Goal: Task Accomplishment & Management: Use online tool/utility

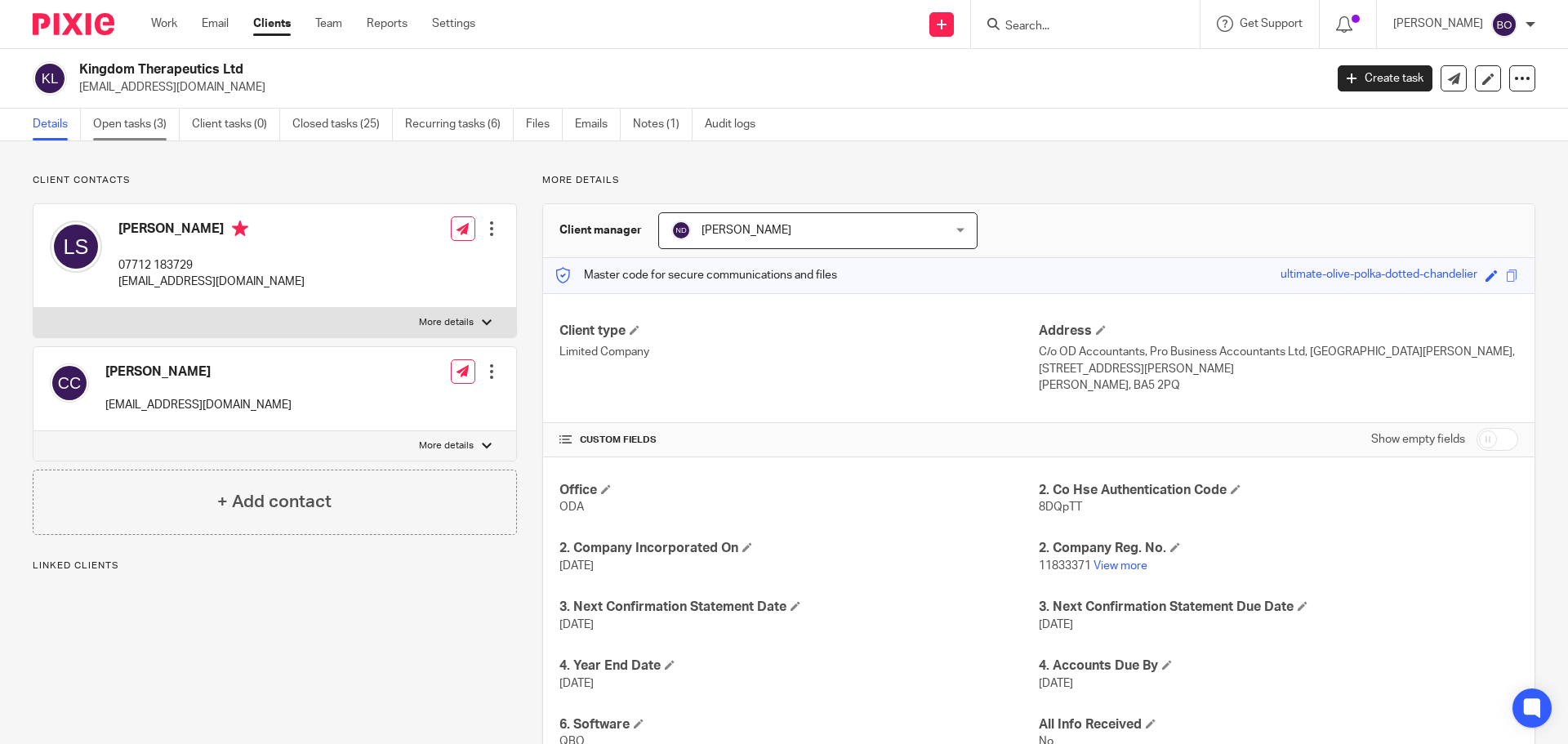
click at [143, 128] on link "Open tasks (3)" at bounding box center [136, 125] width 86 height 32
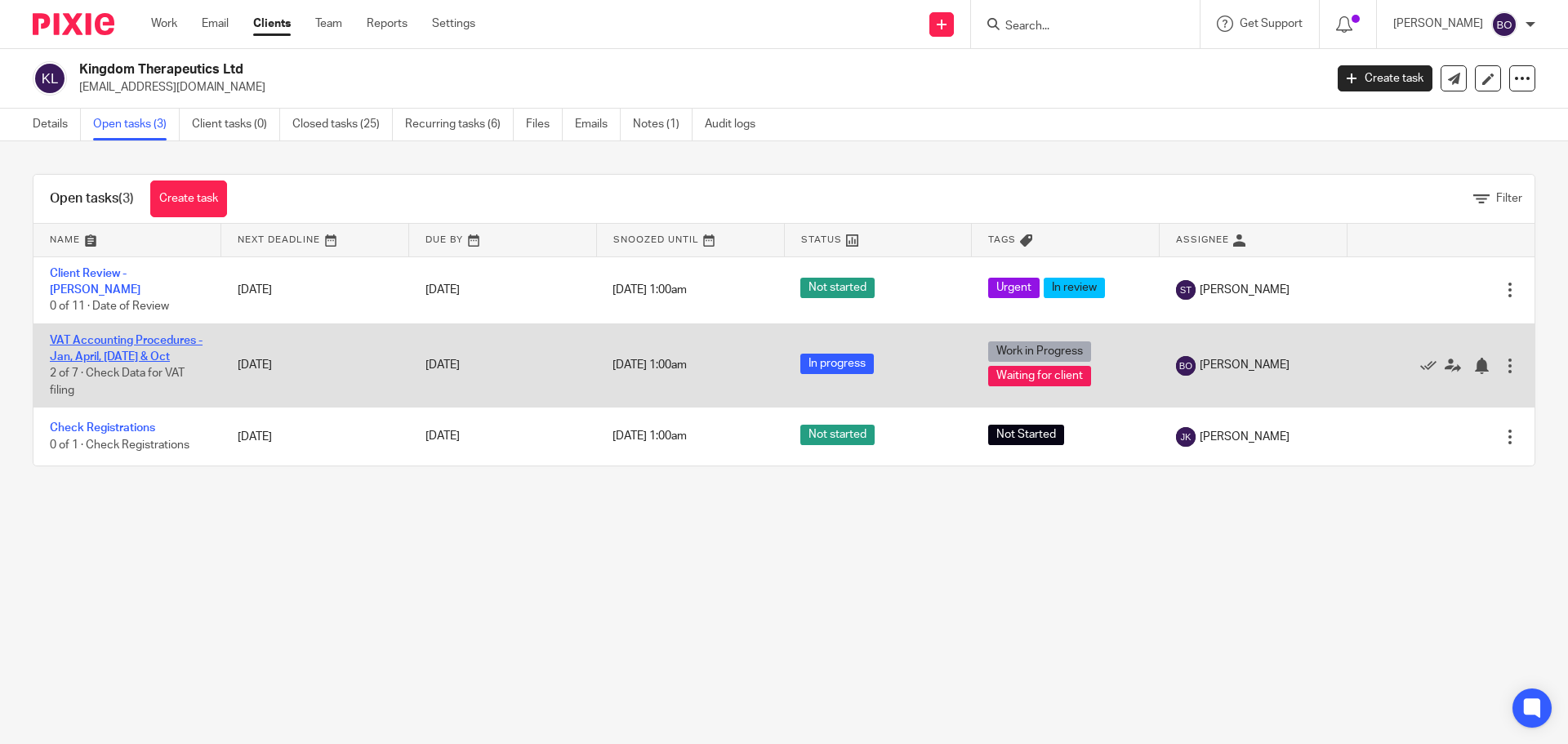
click at [124, 335] on link "VAT Accounting Procedures - Jan, April, [DATE] & Oct" at bounding box center [126, 349] width 153 height 28
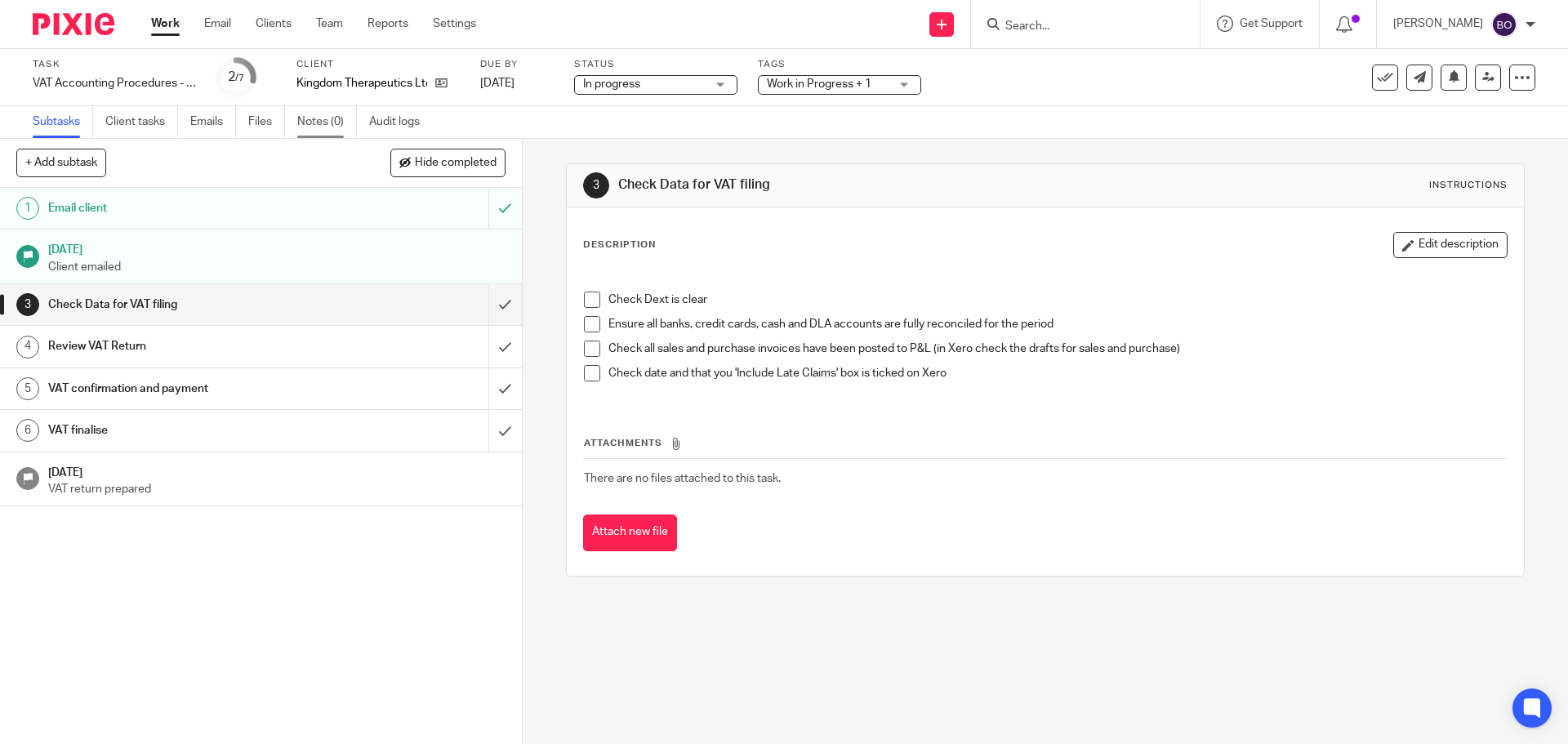
click at [326, 125] on link "Notes (0)" at bounding box center [327, 122] width 59 height 32
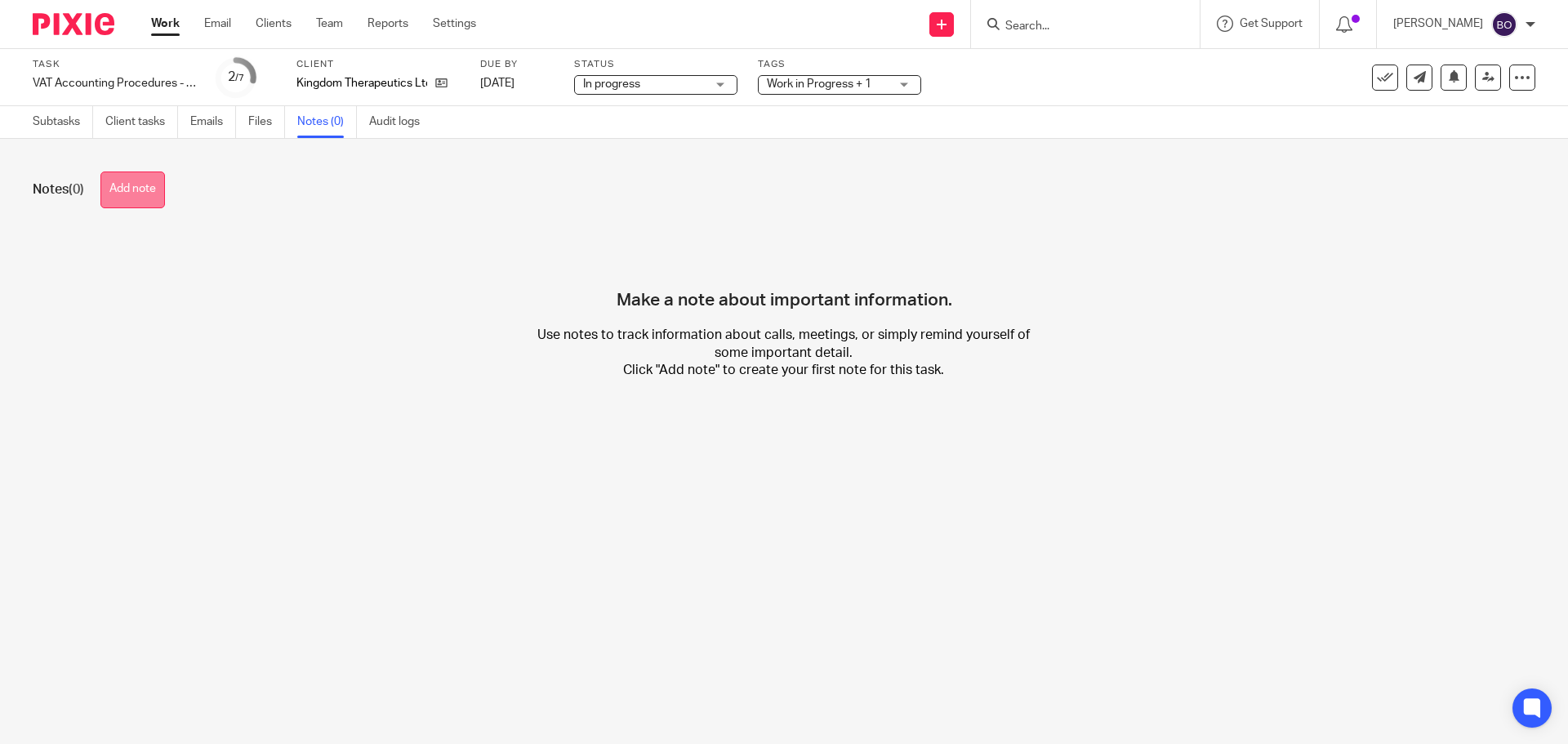
click at [165, 193] on button "Add note" at bounding box center [132, 189] width 64 height 37
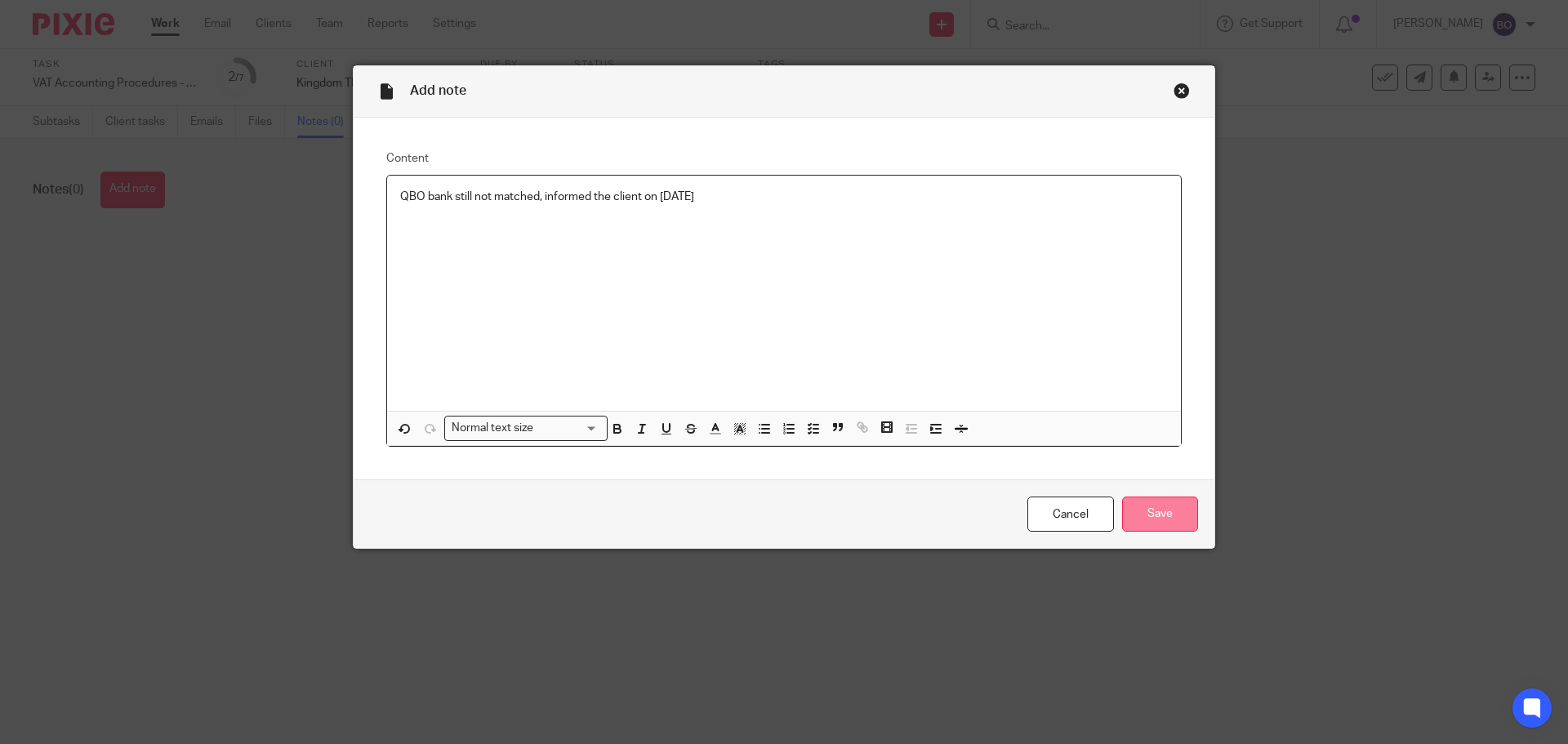
click at [1166, 516] on input "Save" at bounding box center [1160, 513] width 76 height 35
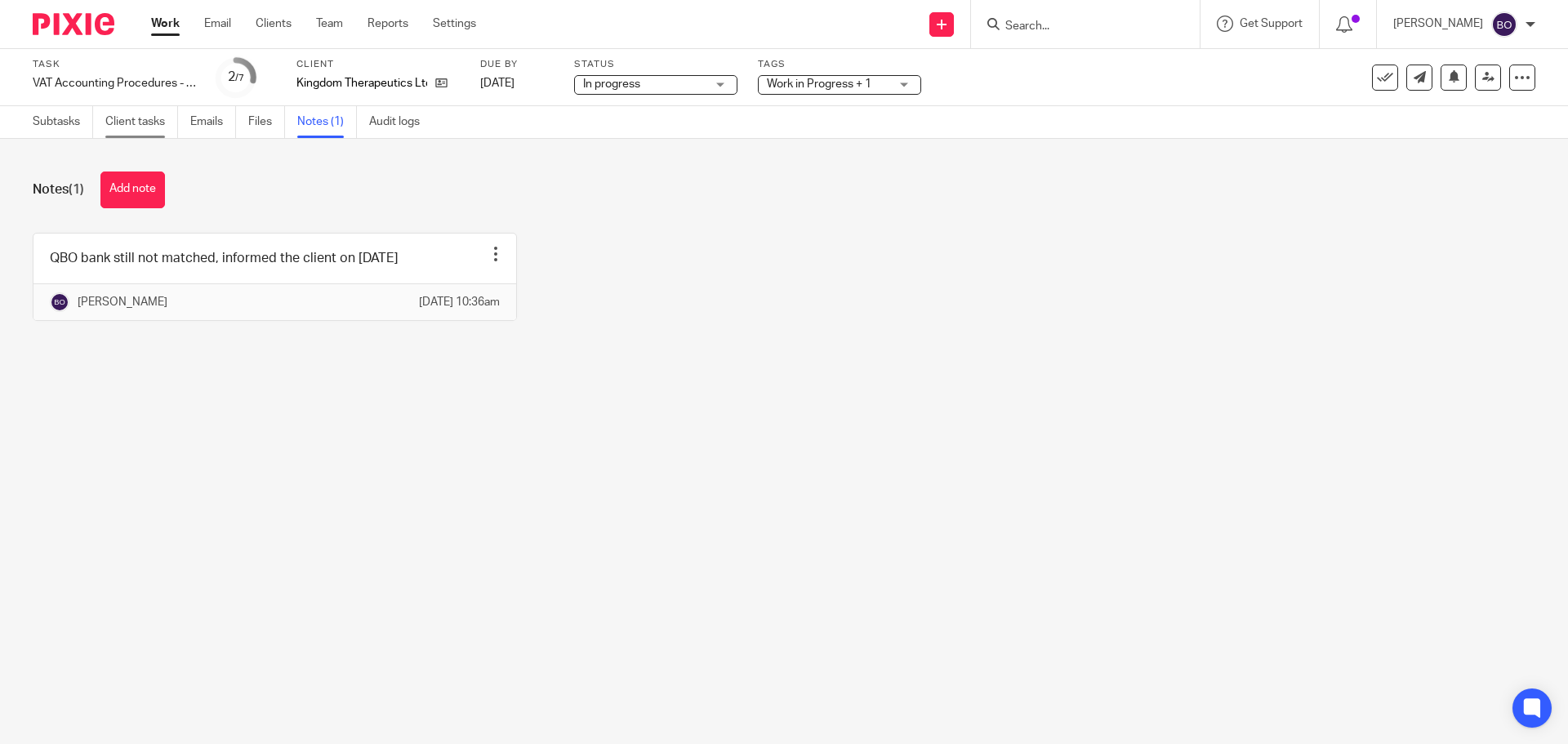
click at [150, 119] on link "Client tasks" at bounding box center [141, 122] width 72 height 32
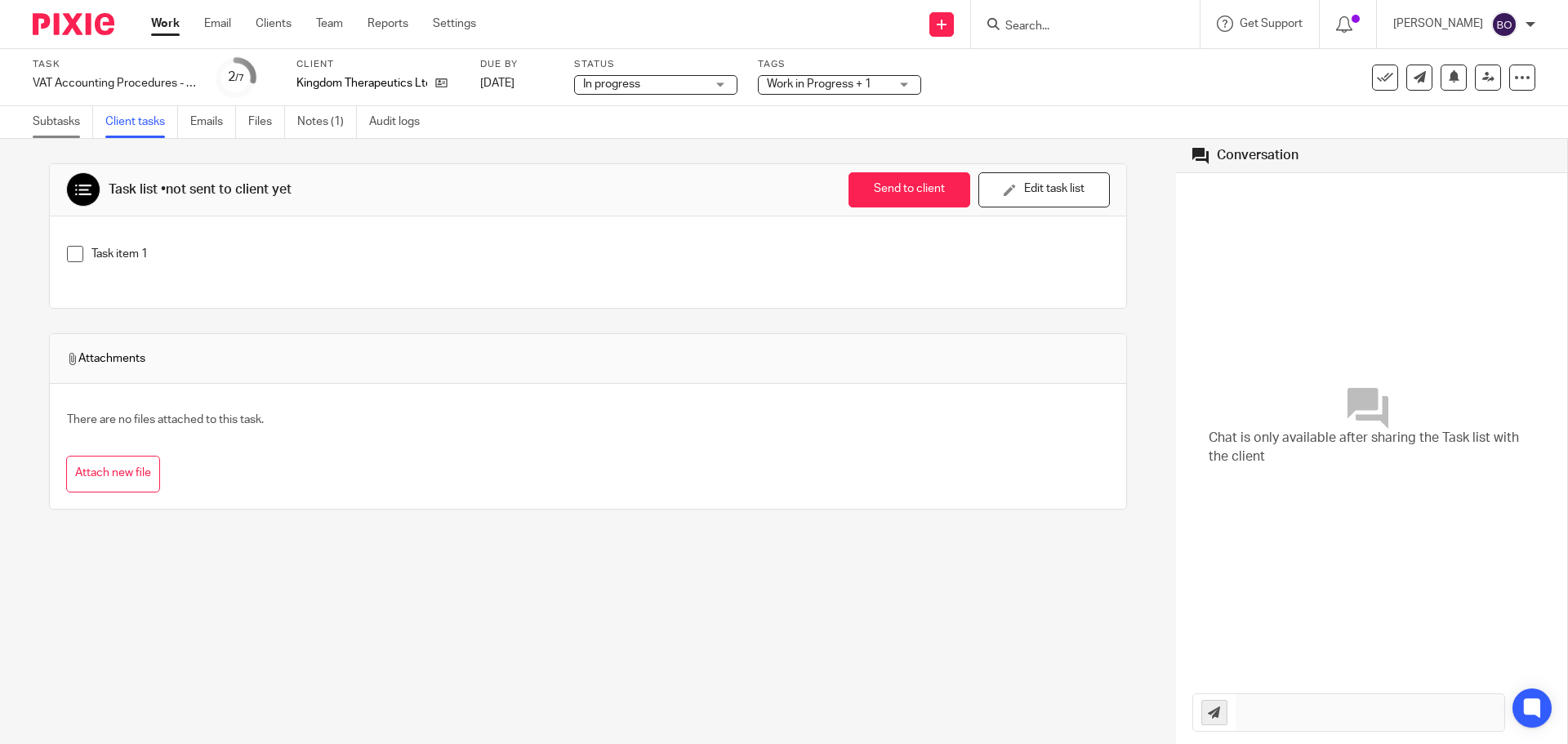
click at [86, 124] on link "Subtasks" at bounding box center [62, 122] width 60 height 32
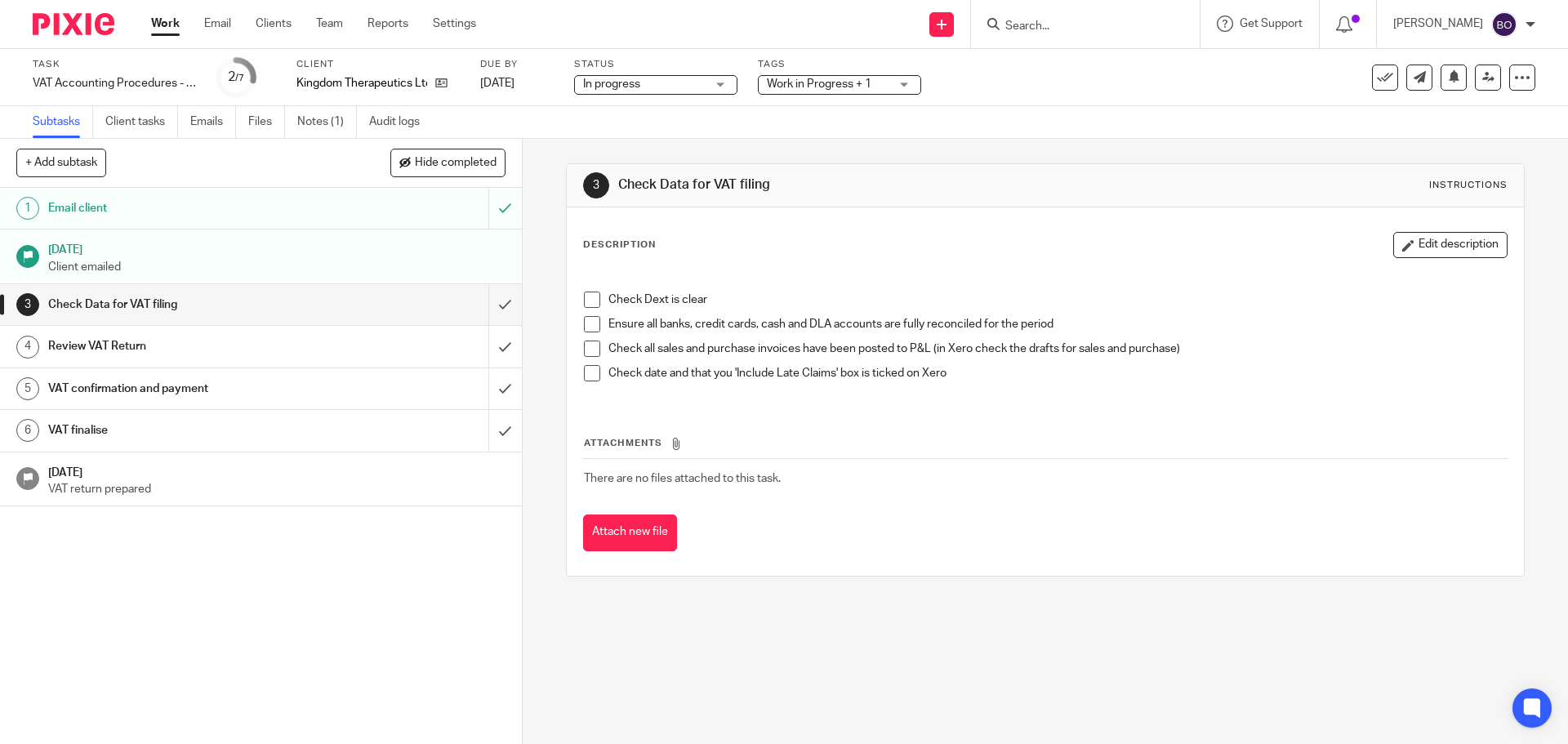
click at [1027, 23] on input "Search" at bounding box center [1077, 27] width 147 height 15
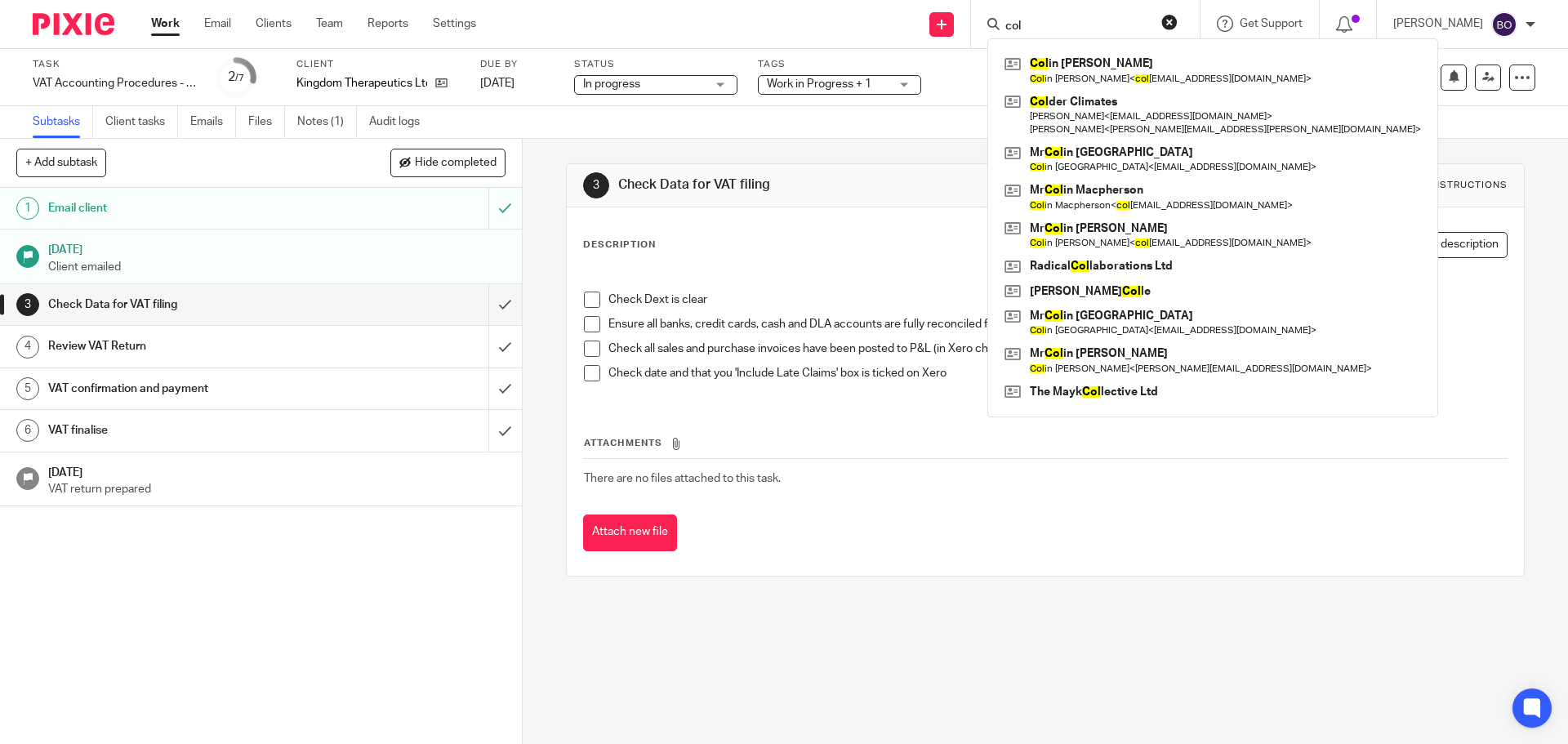
type input "col"
click at [899, 125] on div "Subtasks Client tasks Emails Files Notes (1) Audit logs" at bounding box center [784, 122] width 1568 height 33
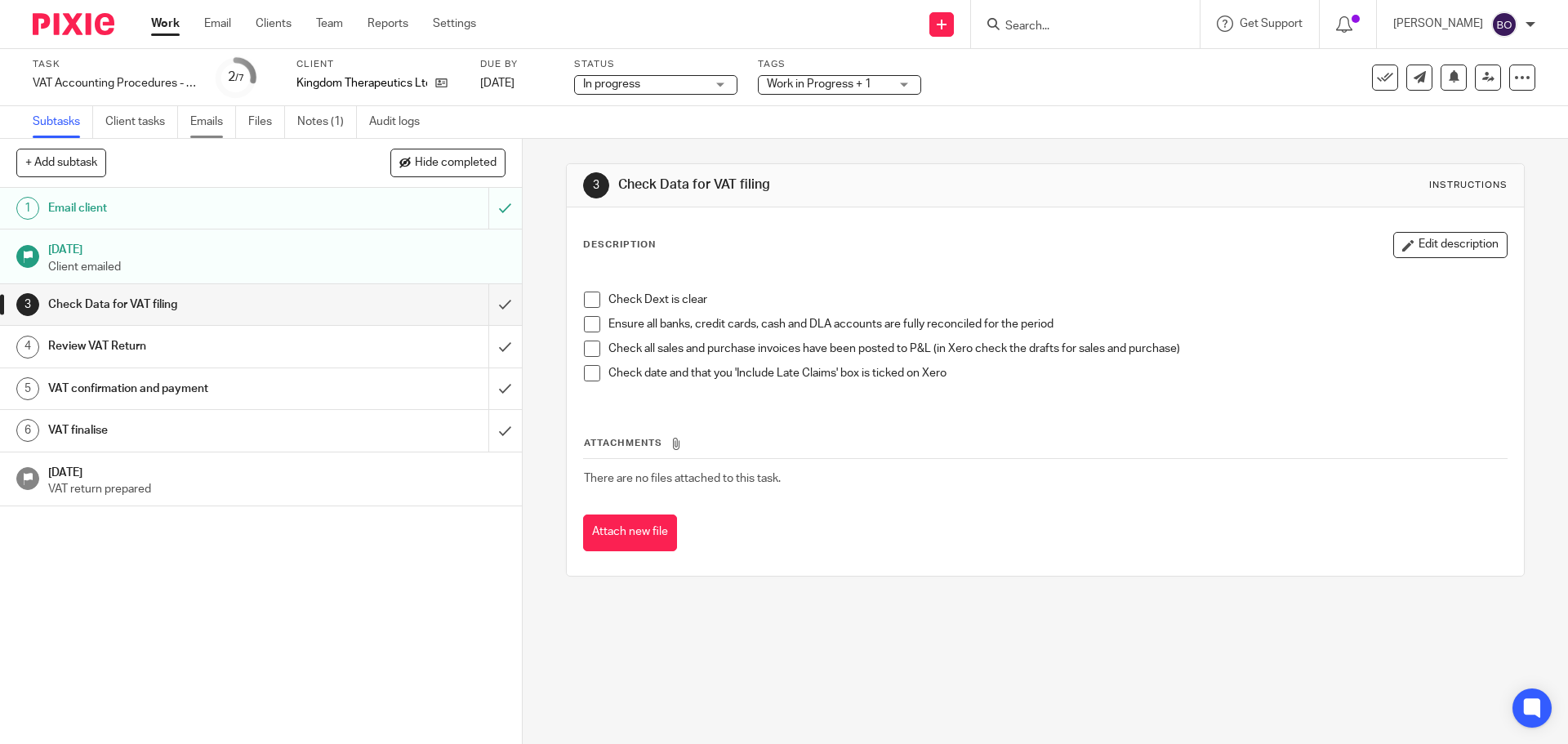
click at [213, 124] on link "Emails" at bounding box center [213, 122] width 46 height 32
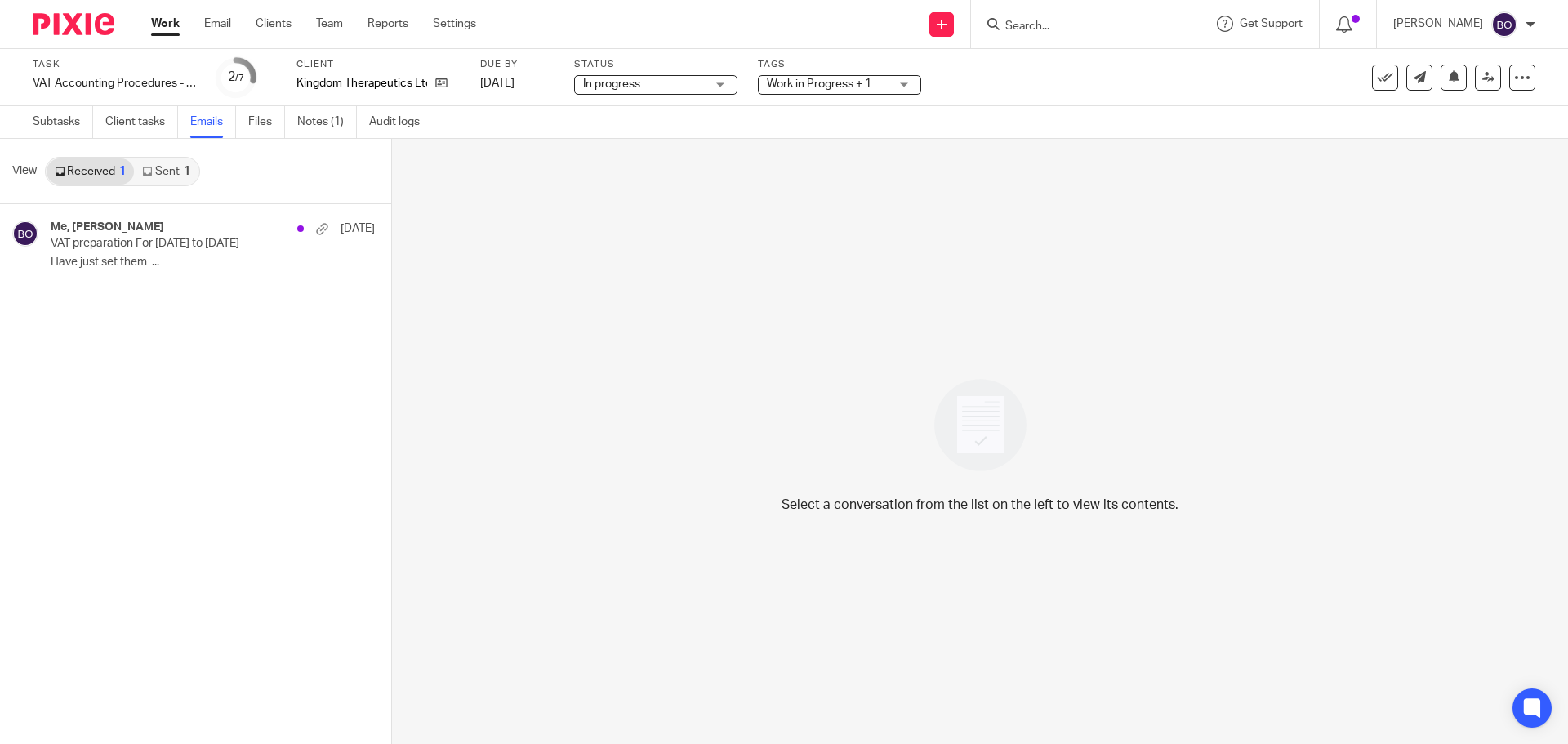
click at [1082, 21] on input "Search" at bounding box center [1077, 27] width 147 height 15
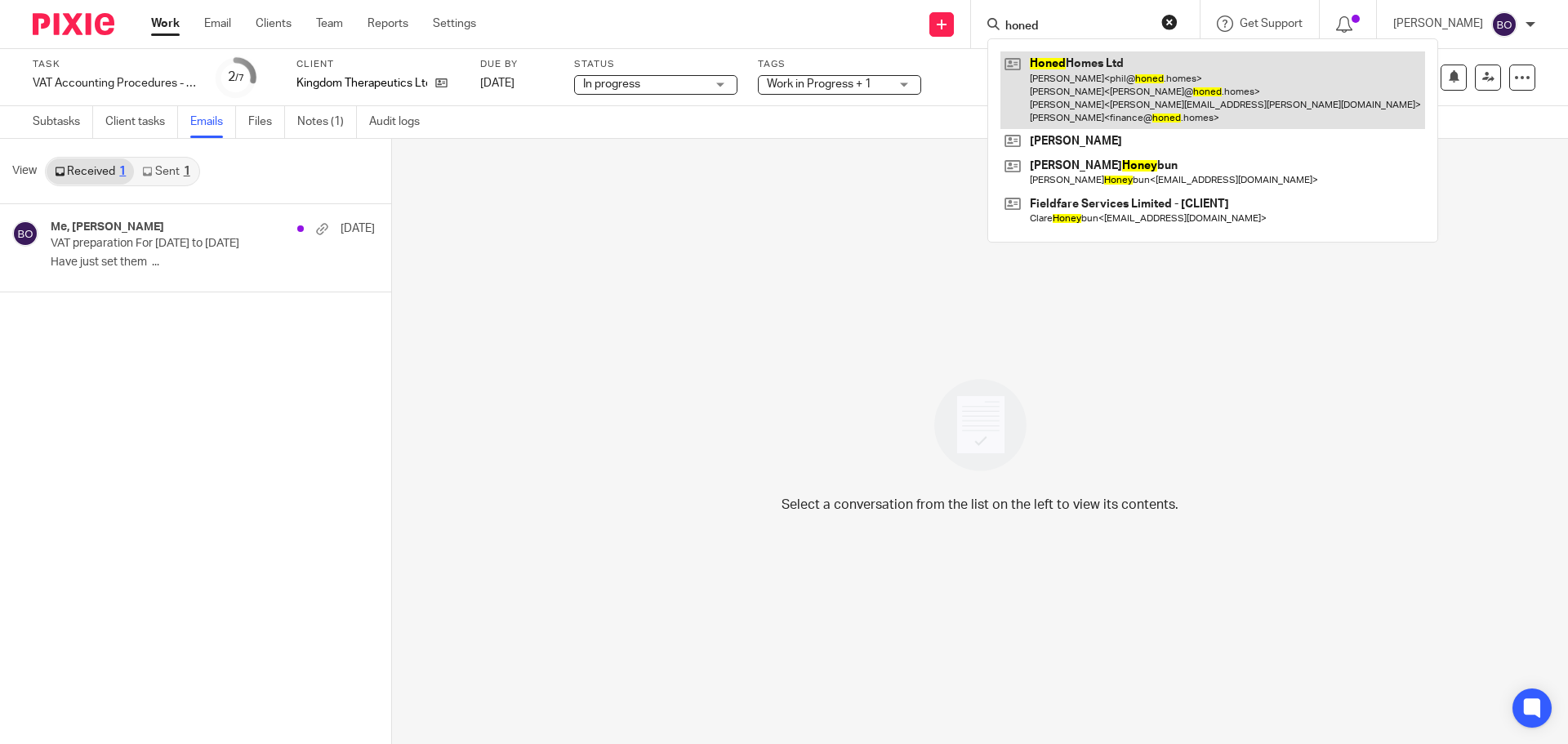
type input "honed"
click at [1090, 77] on link at bounding box center [1212, 90] width 425 height 77
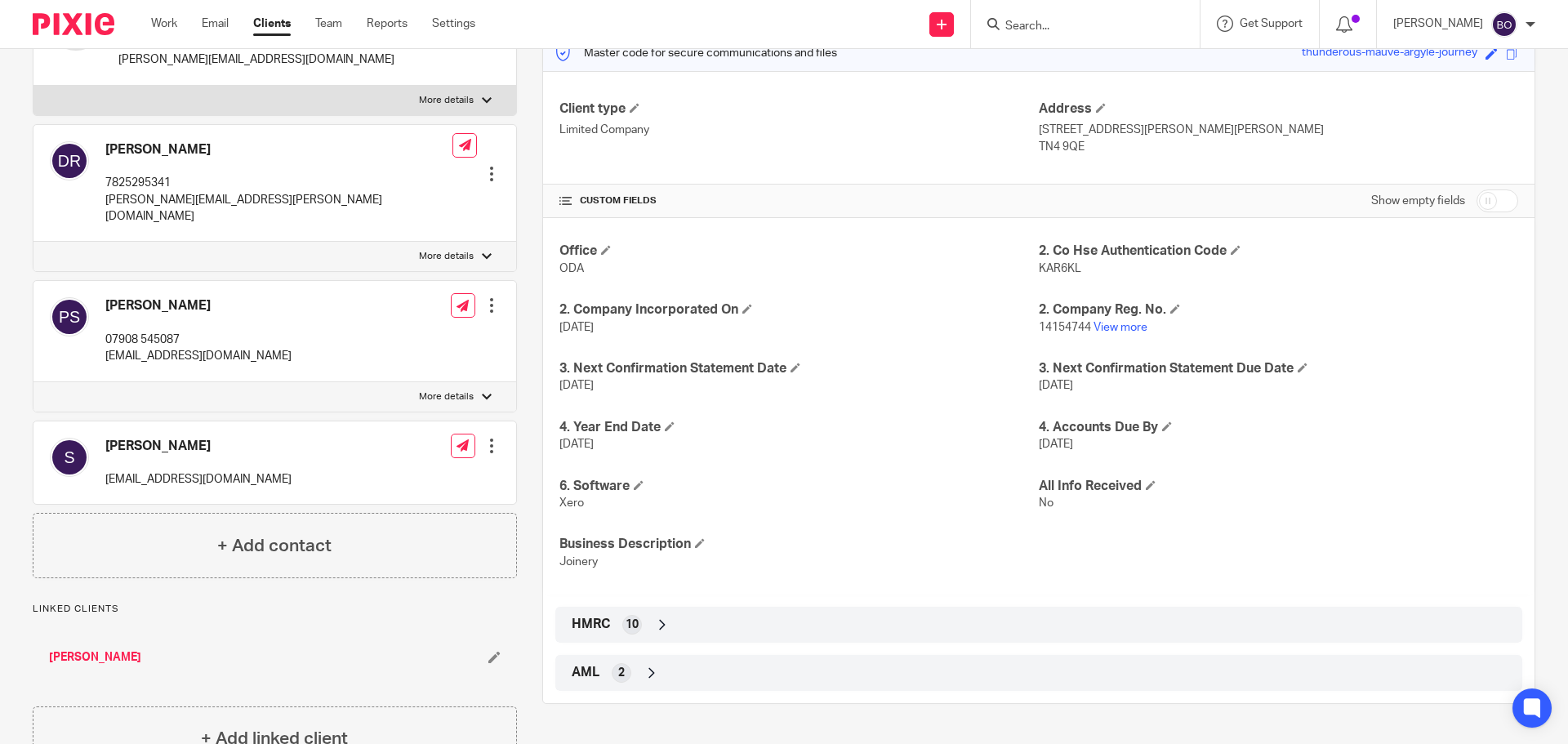
scroll to position [245, 0]
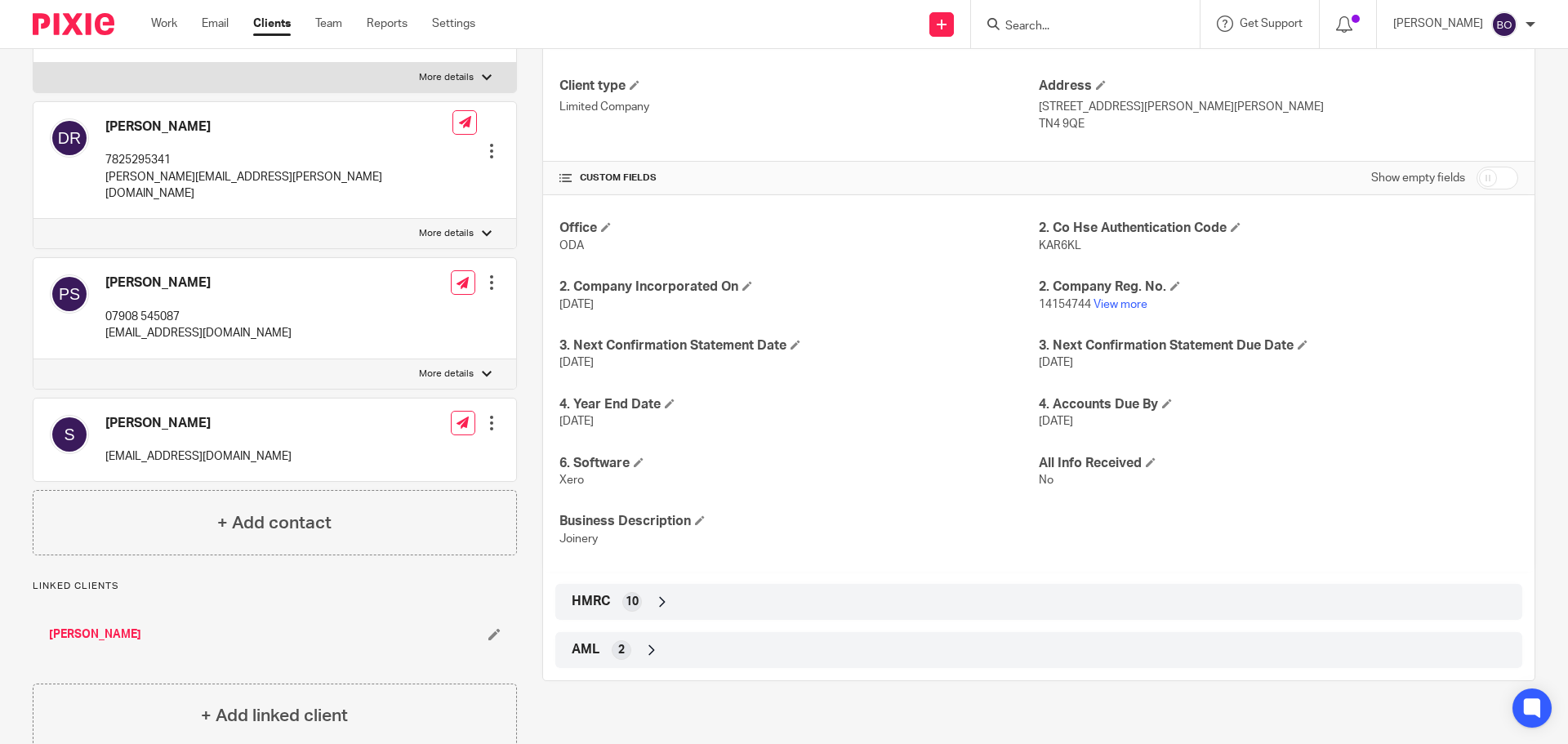
drag, startPoint x: 618, startPoint y: 612, endPoint x: 630, endPoint y: 585, distance: 29.5
click at [617, 606] on div "HMRC 10" at bounding box center [1038, 602] width 942 height 28
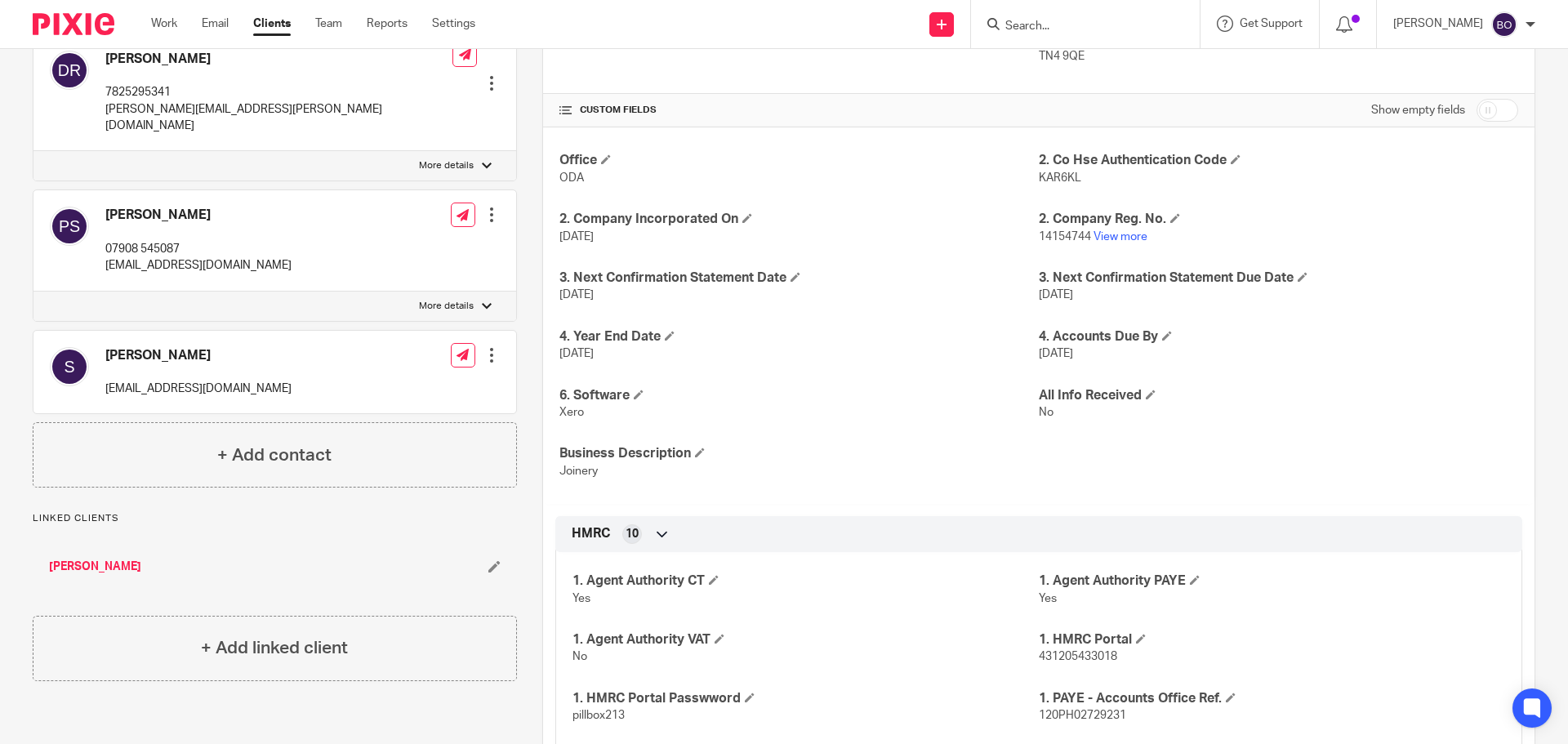
scroll to position [408, 0]
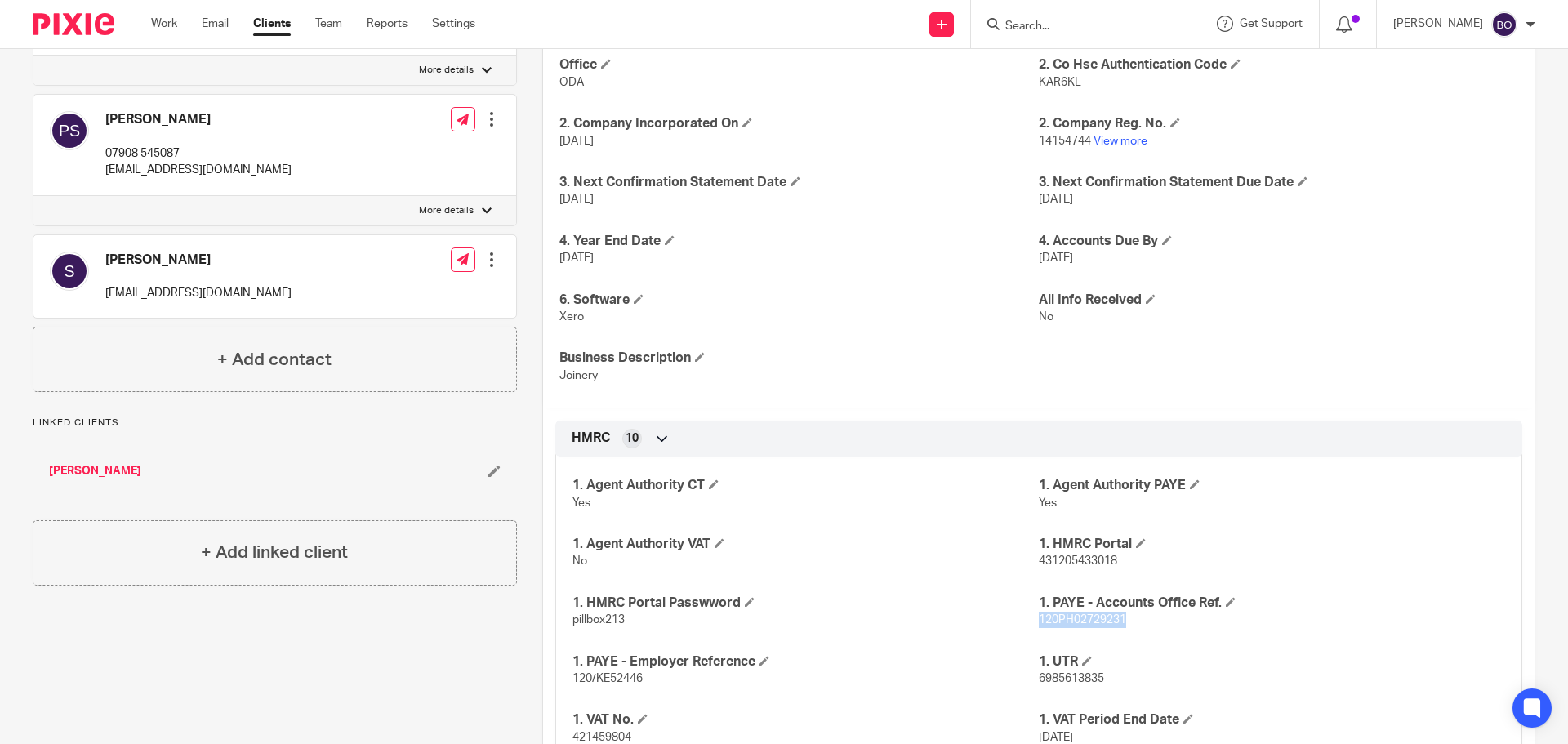
drag, startPoint x: 1124, startPoint y: 621, endPoint x: 1031, endPoint y: 626, distance: 93.1
click at [1039, 626] on p "120PH02729231" at bounding box center [1272, 620] width 467 height 16
copy span "120PH02729231"
drag, startPoint x: 621, startPoint y: 623, endPoint x: 566, endPoint y: 622, distance: 55.0
click at [566, 622] on div "1. Agent Authority CT Yes 1. Agent Authority PAYE Yes 1. Agent Authority VAT No…" at bounding box center [1039, 606] width 967 height 323
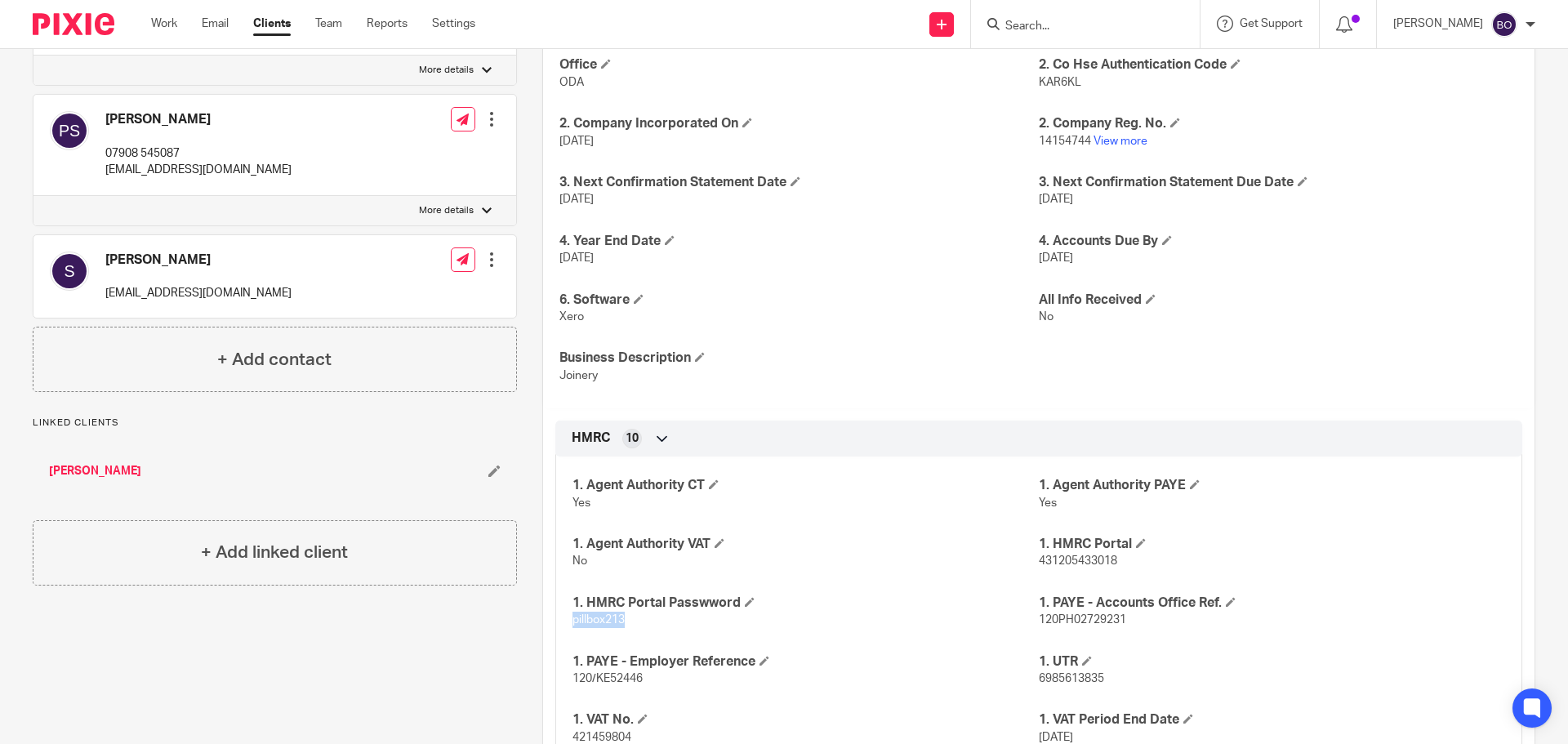
copy span "pillbox213"
drag, startPoint x: 1104, startPoint y: 680, endPoint x: 1050, endPoint y: 682, distance: 54.0
click at [1050, 682] on p "6985613835" at bounding box center [1272, 679] width 467 height 16
drag, startPoint x: 1112, startPoint y: 557, endPoint x: 1029, endPoint y: 568, distance: 83.7
click at [1039, 567] on p "431205433018" at bounding box center [1272, 561] width 467 height 16
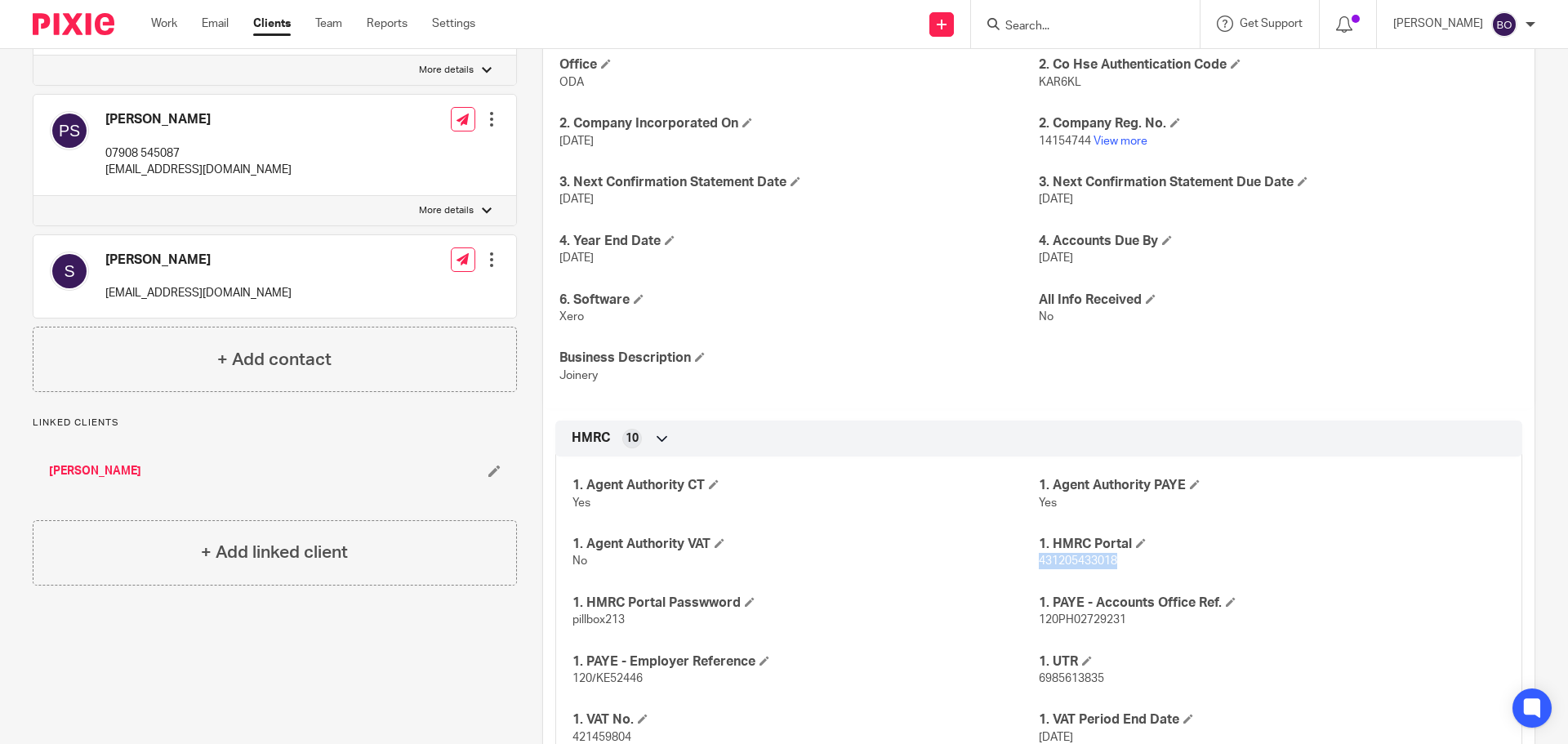
copy span "431205433018"
drag, startPoint x: 626, startPoint y: 622, endPoint x: 559, endPoint y: 622, distance: 67.0
click at [559, 622] on div "1. Agent Authority CT Yes 1. Agent Authority PAYE Yes 1. Agent Authority VAT No…" at bounding box center [1039, 606] width 967 height 323
copy span "pillbox213"
drag, startPoint x: 1034, startPoint y: 562, endPoint x: 1100, endPoint y: 561, distance: 66.0
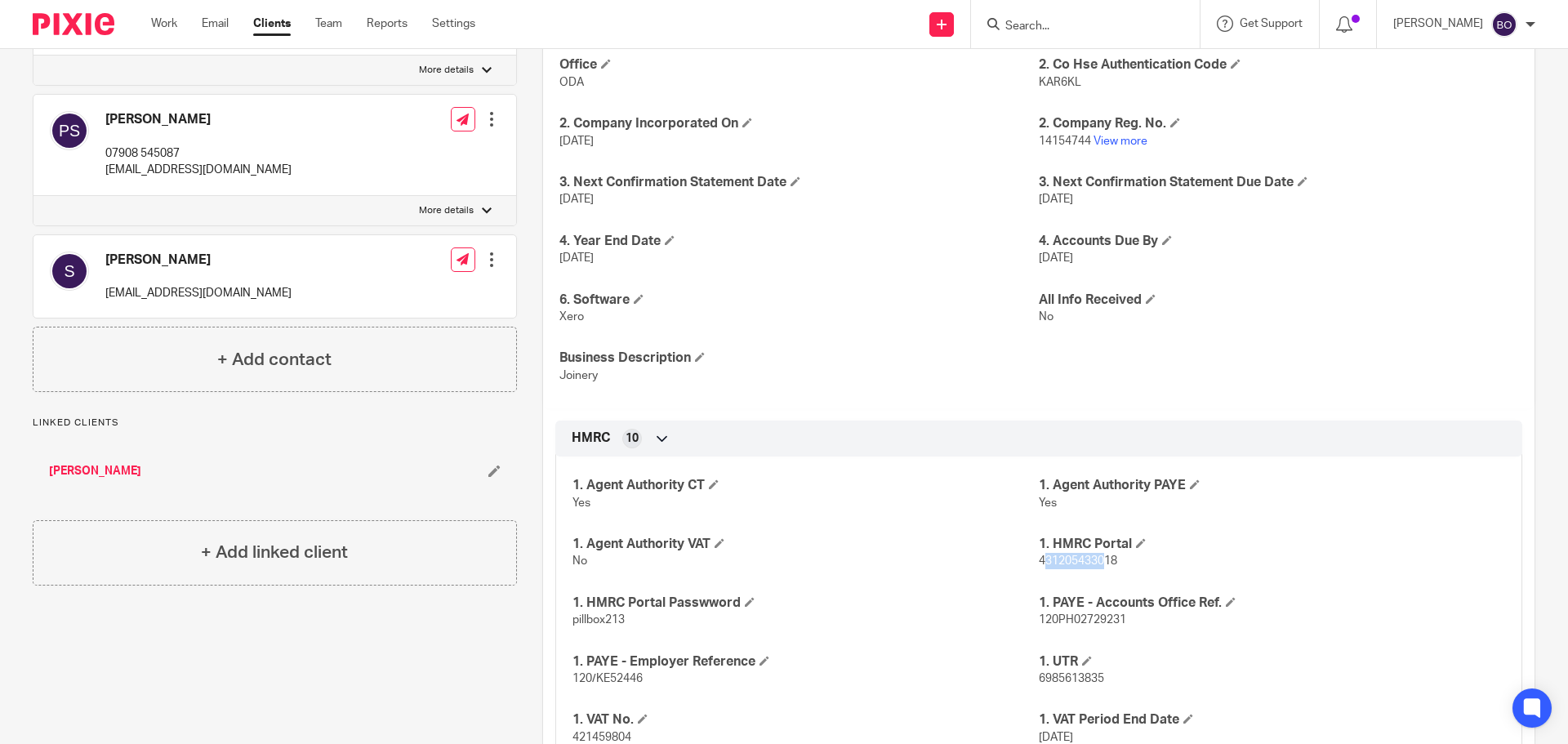
click at [1100, 561] on span "431205433018" at bounding box center [1078, 562] width 78 height 12
click at [1120, 561] on p "431205433018" at bounding box center [1272, 561] width 467 height 16
drag, startPoint x: 1119, startPoint y: 561, endPoint x: 1056, endPoint y: 561, distance: 63.0
click at [1056, 561] on p "431205433018" at bounding box center [1272, 561] width 467 height 16
copy p "431205433018"
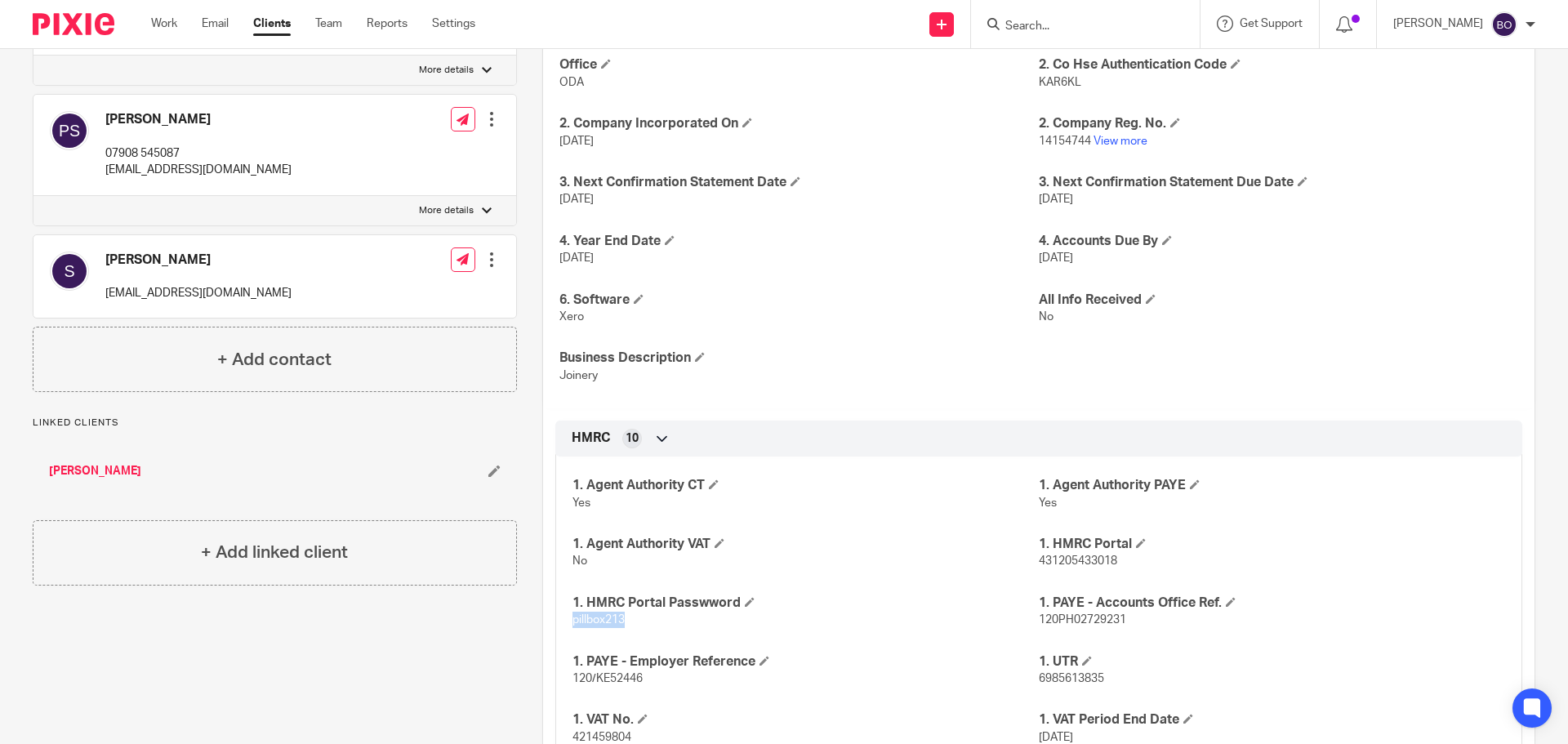
drag, startPoint x: 567, startPoint y: 624, endPoint x: 619, endPoint y: 628, distance: 52.2
click at [619, 628] on div "1. Agent Authority CT Yes 1. Agent Authority PAYE Yes 1. Agent Authority VAT No…" at bounding box center [1039, 606] width 967 height 323
copy span "pillbox213"
drag, startPoint x: 1031, startPoint y: 564, endPoint x: 1117, endPoint y: 563, distance: 86.0
click at [1117, 563] on p "431205433018" at bounding box center [1272, 561] width 467 height 16
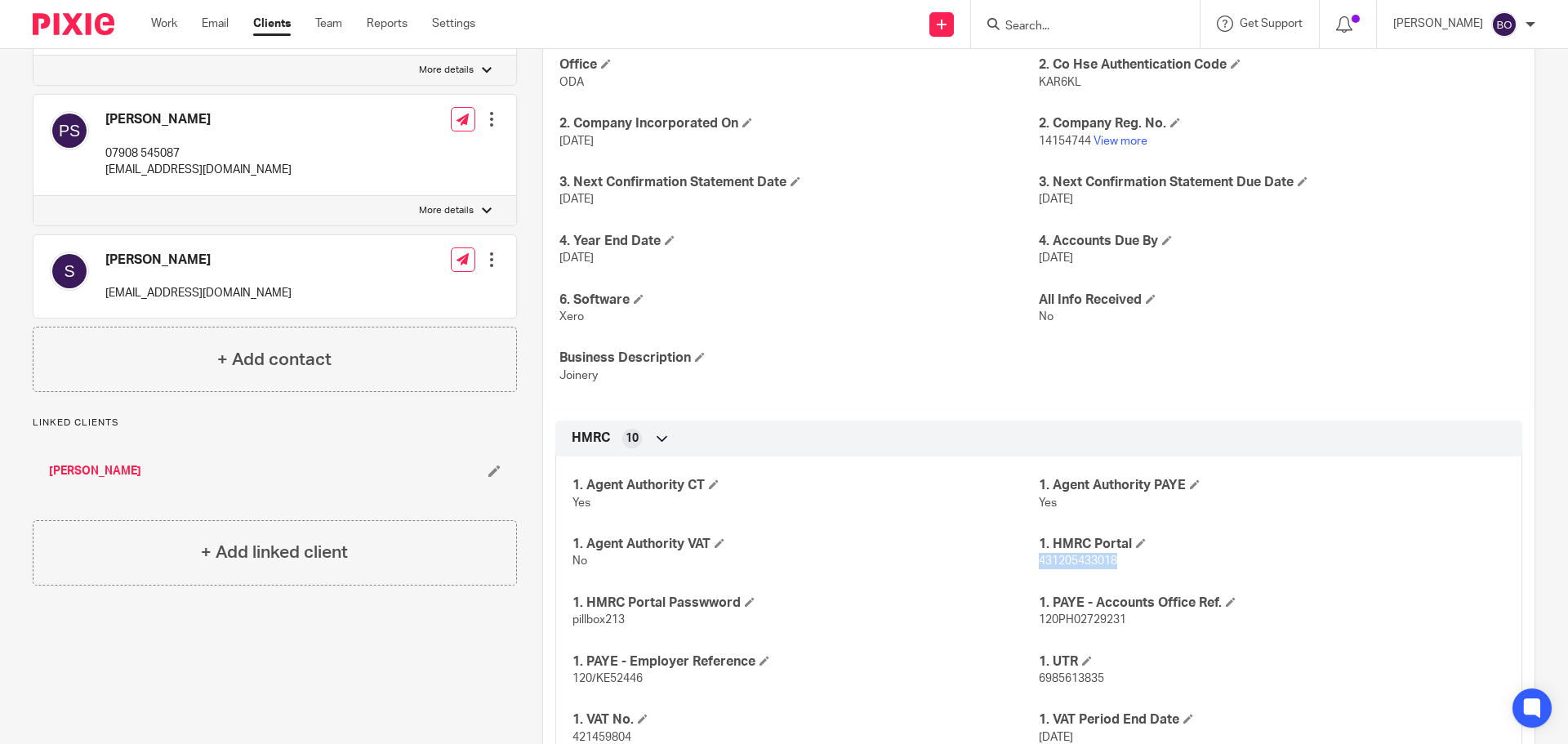
copy span "431205433018"
drag, startPoint x: 566, startPoint y: 623, endPoint x: 621, endPoint y: 624, distance: 55.0
click at [621, 624] on div "1. Agent Authority CT Yes 1. Agent Authority PAYE Yes 1. Agent Authority VAT No…" at bounding box center [1039, 606] width 967 height 323
copy span "pillbox213"
drag, startPoint x: 1100, startPoint y: 682, endPoint x: 1033, endPoint y: 680, distance: 67.0
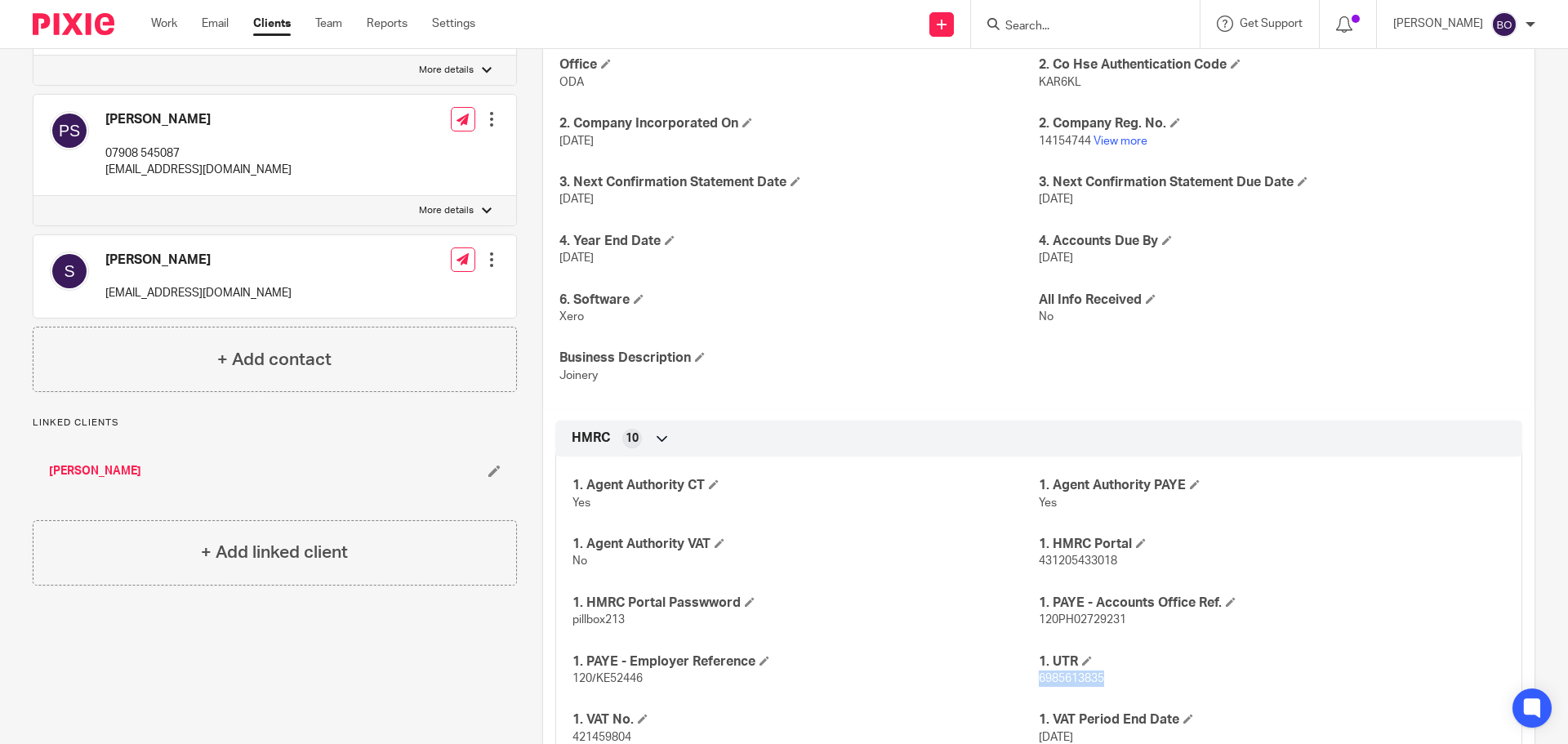
click at [1039, 680] on p "6985613835" at bounding box center [1272, 679] width 467 height 16
copy span "6985613835"
drag, startPoint x: 562, startPoint y: 618, endPoint x: 620, endPoint y: 621, distance: 58.1
click at [620, 621] on div "1. Agent Authority CT Yes 1. Agent Authority PAYE Yes 1. Agent Authority VAT No…" at bounding box center [1039, 606] width 967 height 323
copy span "pillbox213"
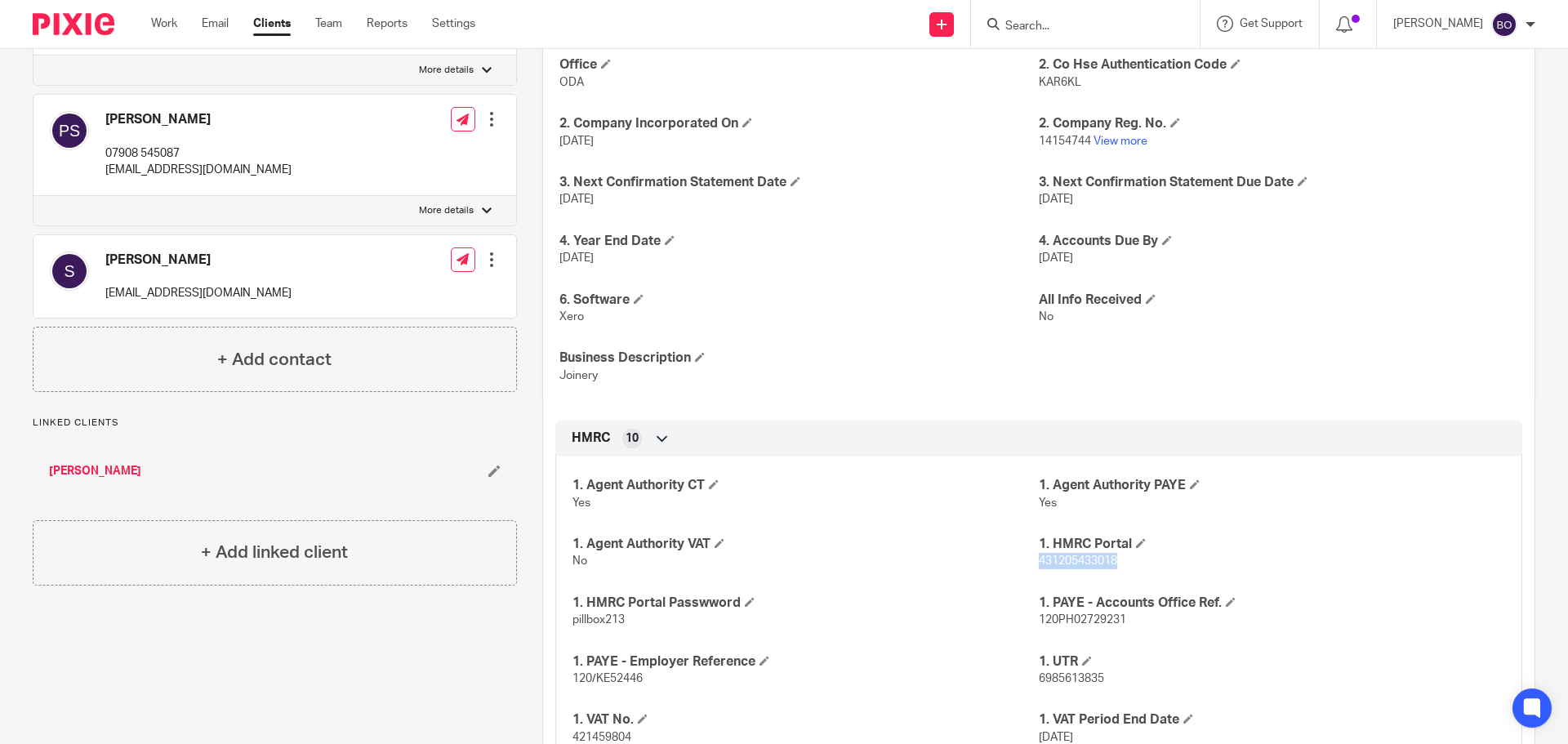
drag, startPoint x: 1118, startPoint y: 568, endPoint x: 1030, endPoint y: 568, distance: 88.0
click at [1039, 568] on p "431205433018" at bounding box center [1272, 561] width 467 height 16
